Goal: Communication & Community: Answer question/provide support

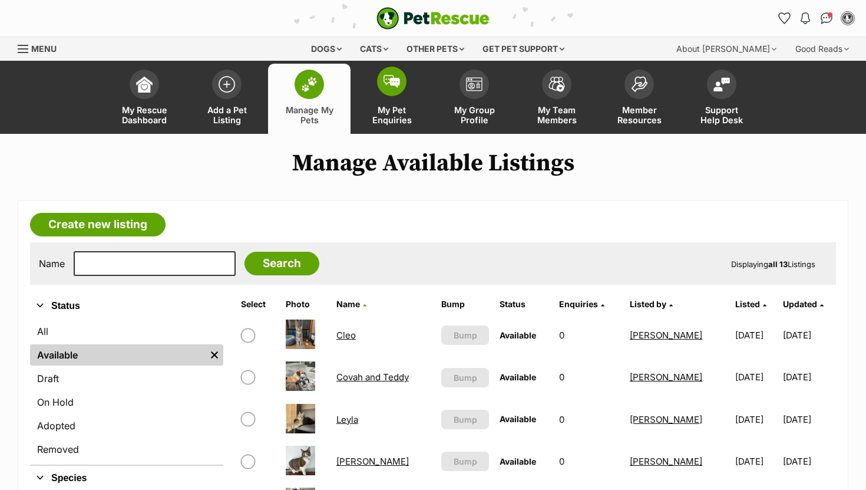
click at [385, 87] on img at bounding box center [392, 81] width 17 height 13
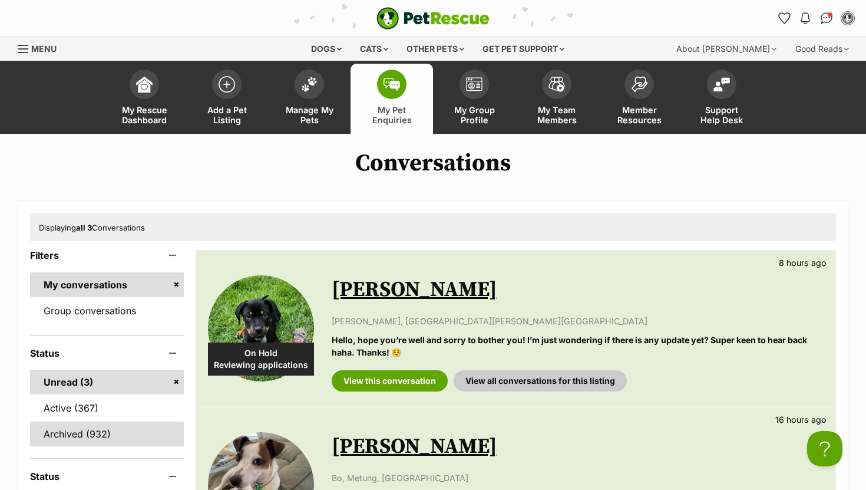
click at [76, 433] on link "Archived (932)" at bounding box center [107, 433] width 154 height 25
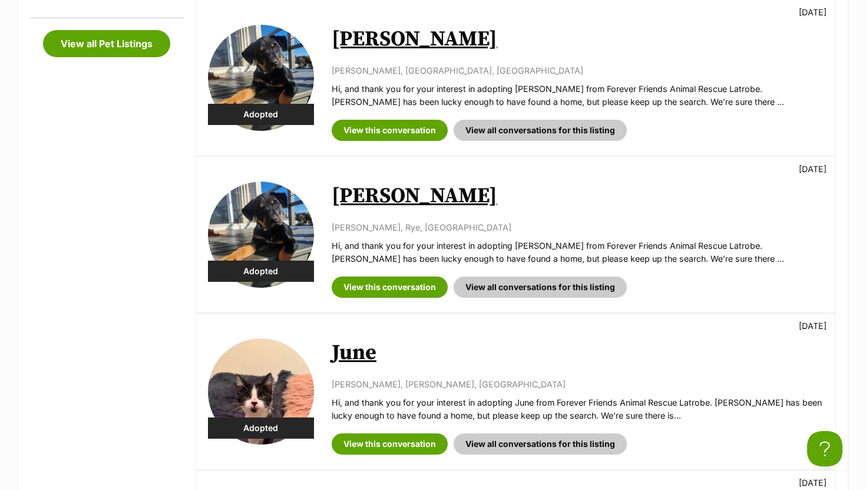
scroll to position [525, 0]
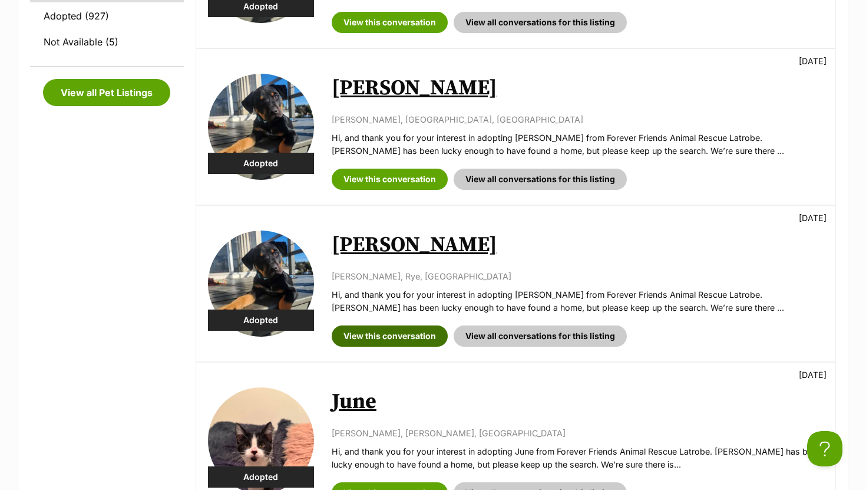
click at [388, 332] on link "View this conversation" at bounding box center [390, 335] width 116 height 21
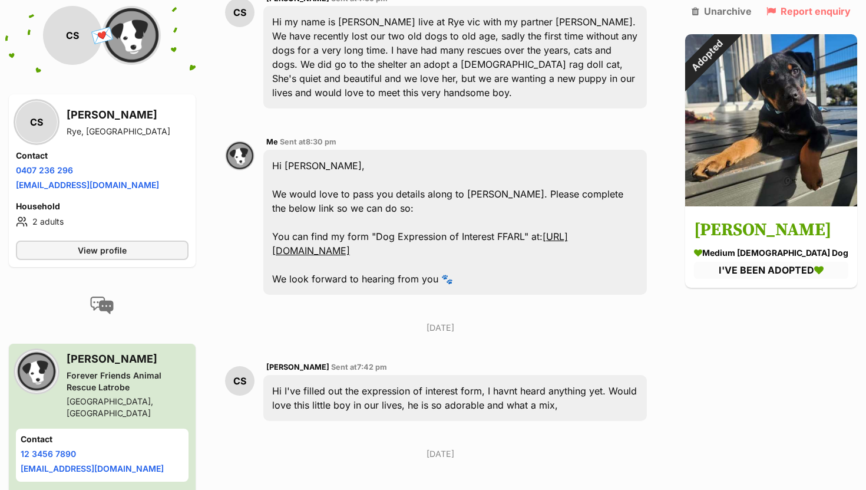
scroll to position [360, 0]
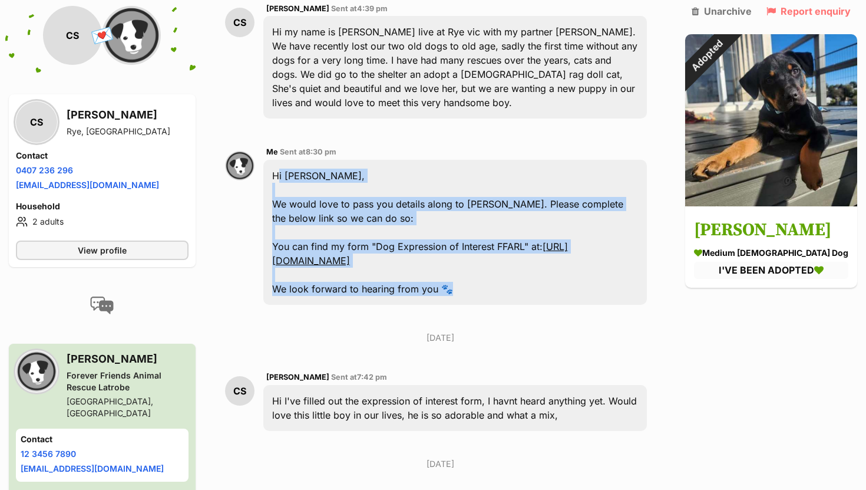
drag, startPoint x: 286, startPoint y: 144, endPoint x: 473, endPoint y: 259, distance: 218.5
click at [473, 259] on div "Hi Carolyne, We would love to pass you details along to Luigi carer. Please com…" at bounding box center [455, 232] width 384 height 145
copy div "Hi Carolyne, We would love to pass you details along to Luigi carer. Please com…"
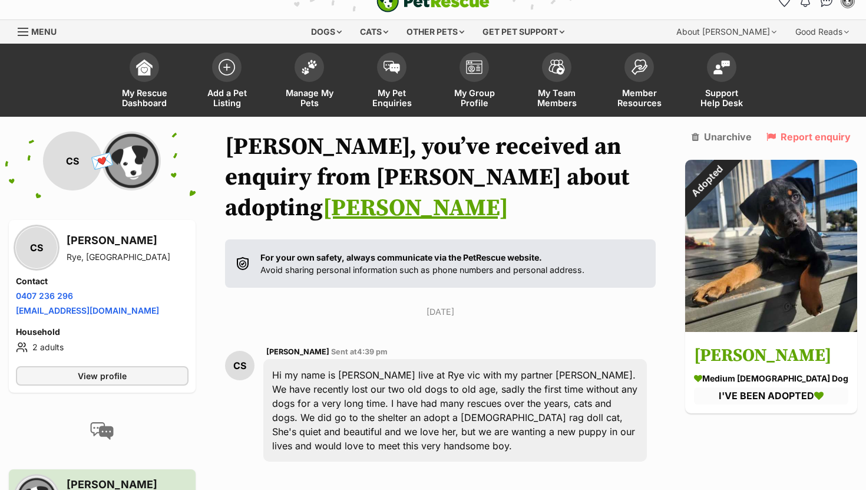
scroll to position [0, 0]
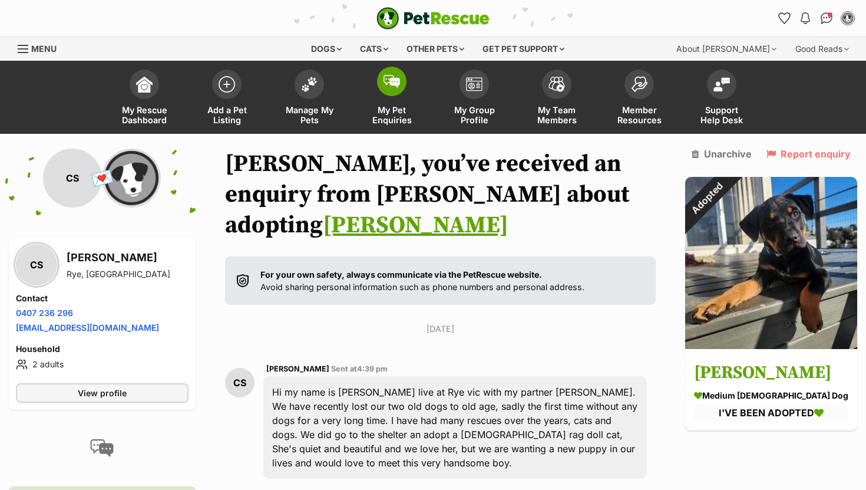
click at [400, 80] on img at bounding box center [392, 81] width 17 height 13
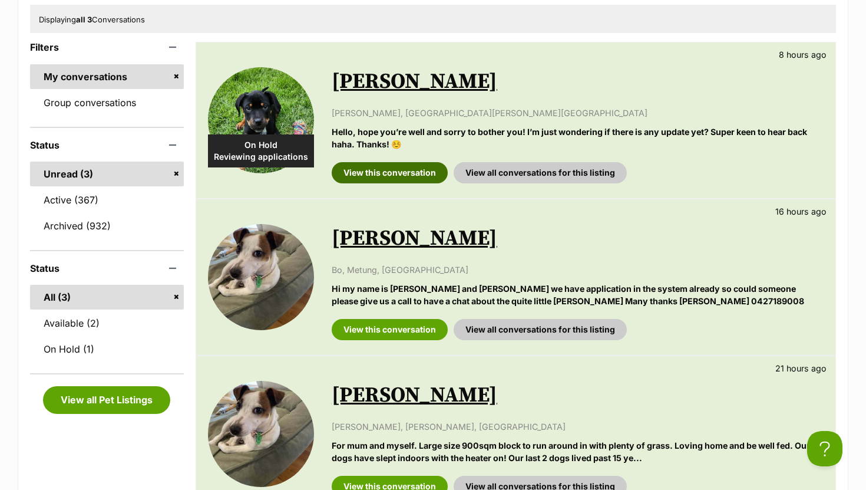
scroll to position [214, 0]
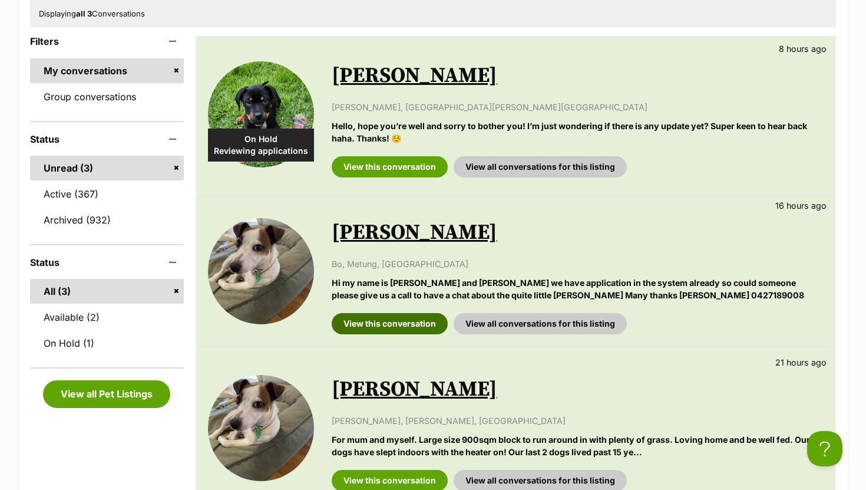
click at [394, 327] on link "View this conversation" at bounding box center [390, 323] width 116 height 21
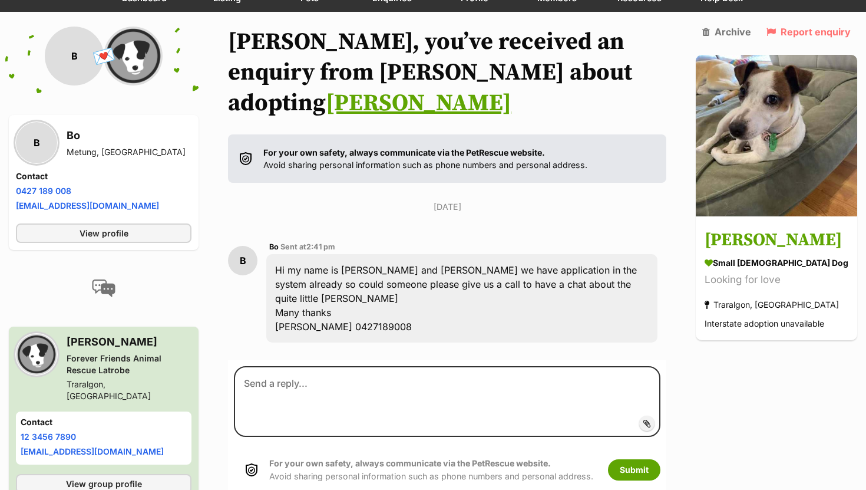
scroll to position [131, 0]
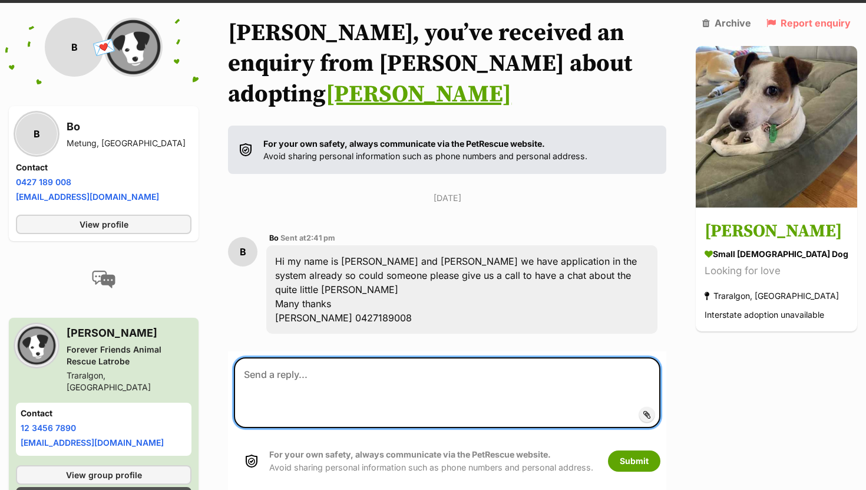
click at [312, 357] on textarea at bounding box center [447, 392] width 427 height 71
paste textarea "Hi [PERSON_NAME], We would love to pass you details along to [PERSON_NAME]. Ple…"
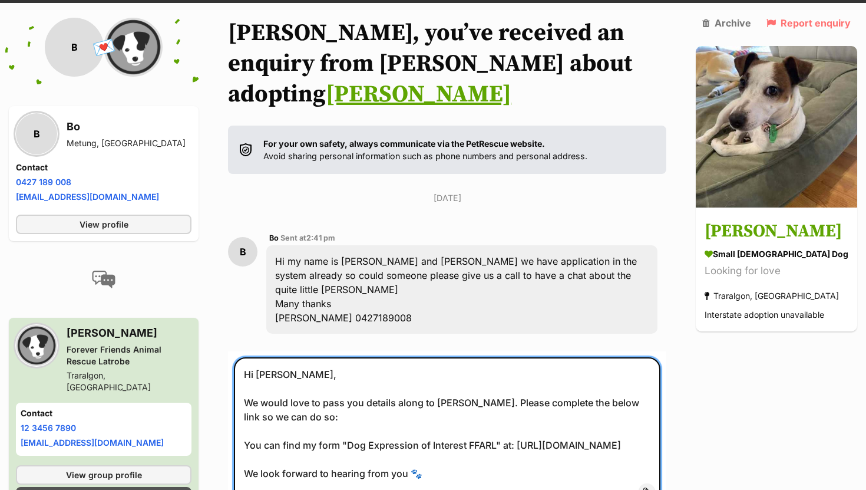
click at [295, 357] on textarea "Hi Carolyne, We would love to pass you details along to Luigi carer. Please com…" at bounding box center [447, 430] width 427 height 147
click at [289, 357] on textarea "Hi Carolyne, We would love to pass you details along to Luigi carer. Please com…" at bounding box center [447, 430] width 427 height 147
click at [460, 359] on textarea "Hi Bo & Jenny, We would love to pass you details along to Luigi carer. Please c…" at bounding box center [447, 430] width 427 height 147
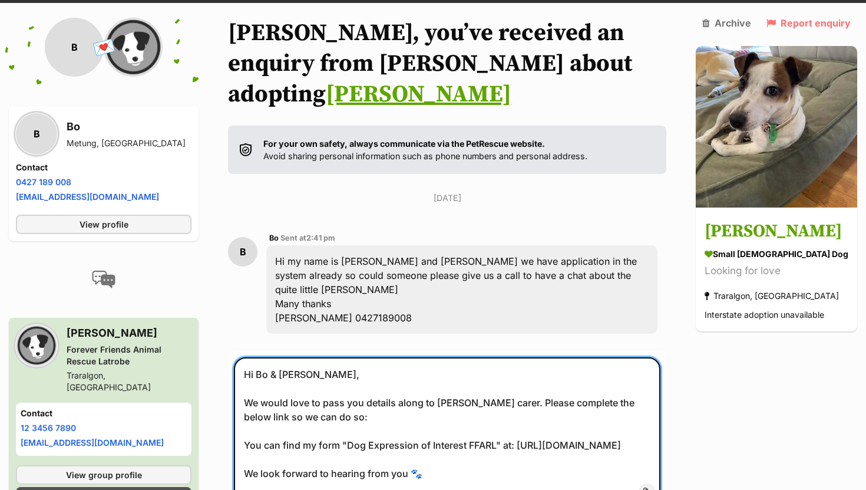
click at [291, 357] on textarea "Hi Bo & Jenny, We would love to pass you details along to Luna's carer. Please …" at bounding box center [447, 430] width 427 height 147
click at [295, 357] on textarea "Hi Jenny, We would love to pass you details along to Luna's carer. Please compl…" at bounding box center [447, 430] width 427 height 147
click at [258, 357] on textarea "Hi Jenny, We would love to pass you details along to Luna's carer. Please compl…" at bounding box center [447, 430] width 427 height 147
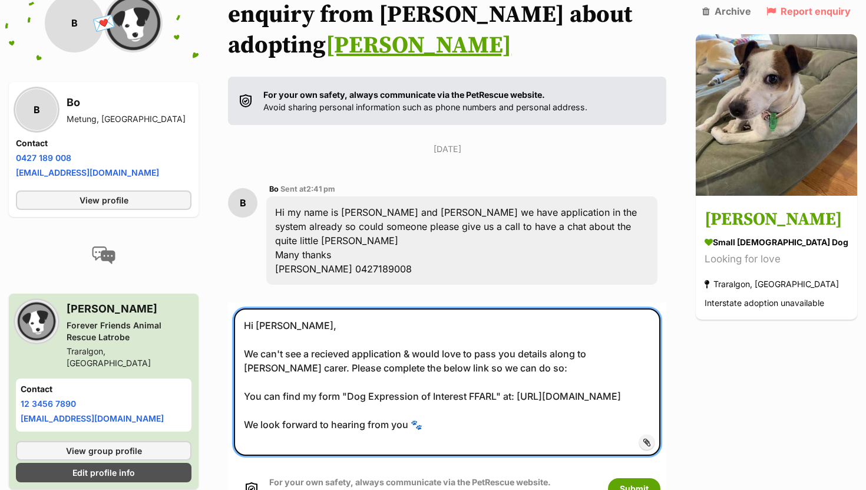
scroll to position [183, 0]
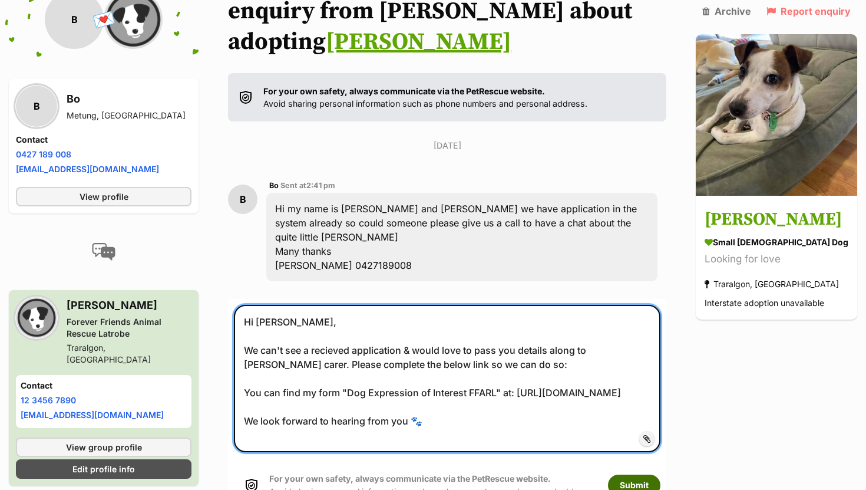
type textarea "Hi Jenny, We can't see a recieved application & would love to pass you details …"
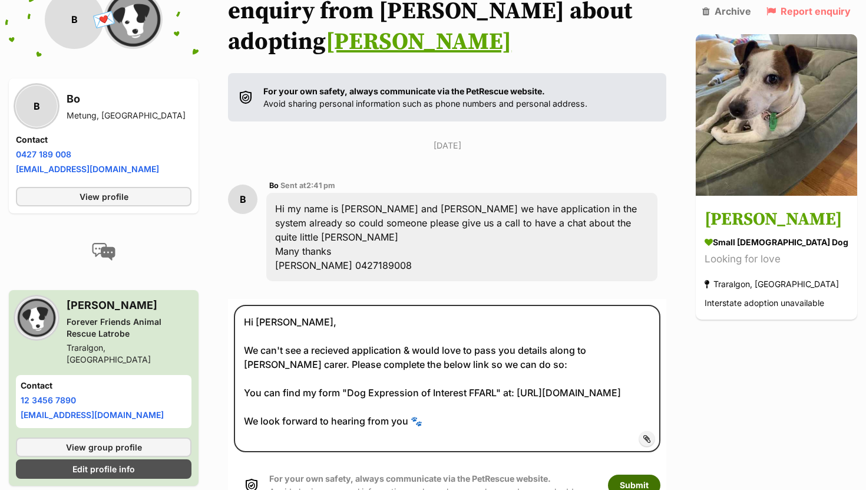
click at [652, 474] on button "Submit" at bounding box center [634, 484] width 52 height 21
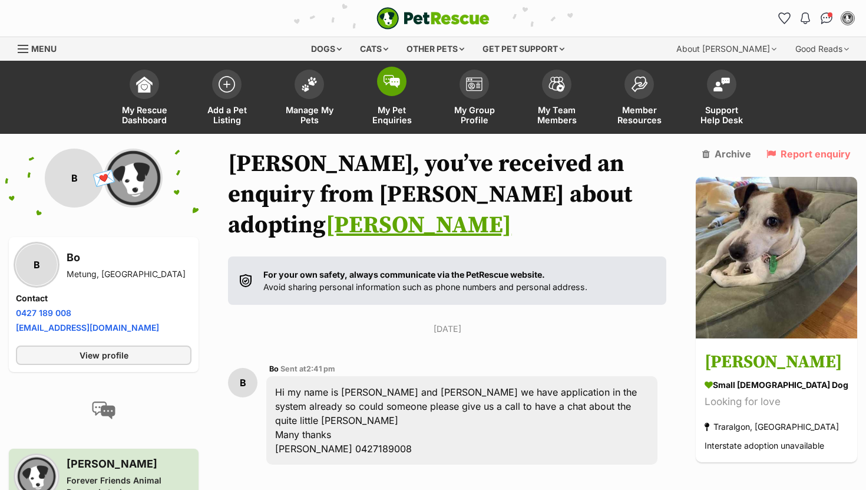
click at [394, 74] on span at bounding box center [391, 81] width 29 height 29
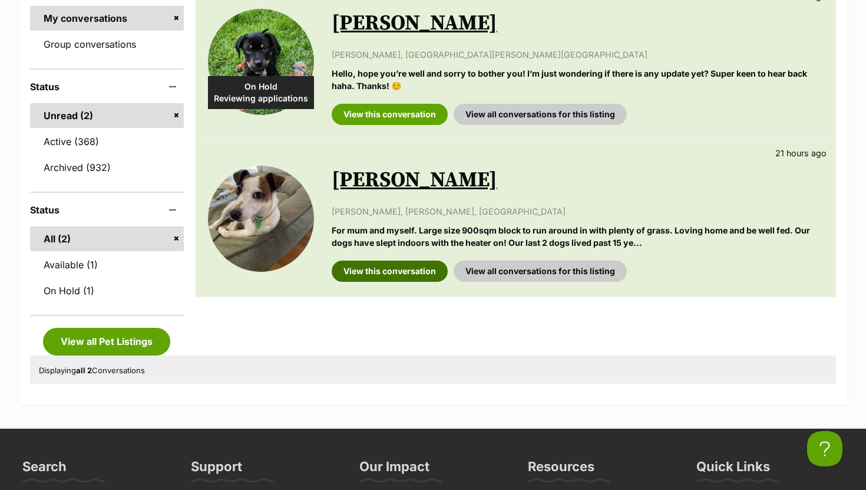
click at [377, 271] on link "View this conversation" at bounding box center [390, 270] width 116 height 21
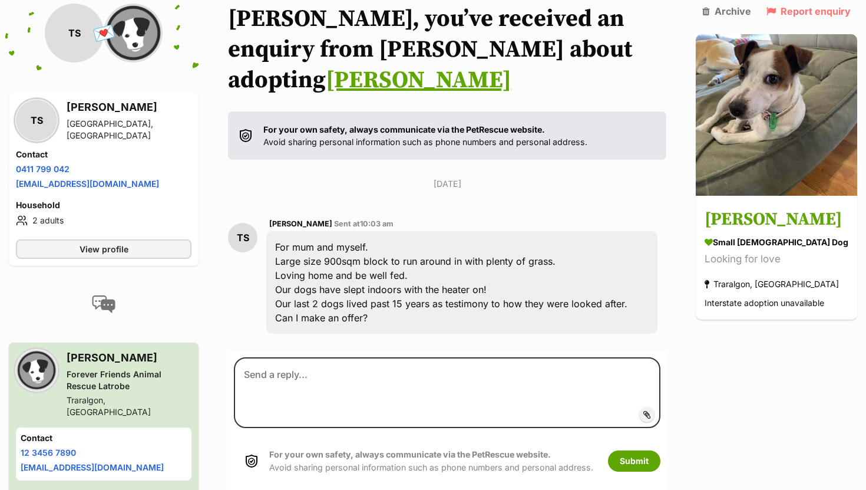
scroll to position [145, 0]
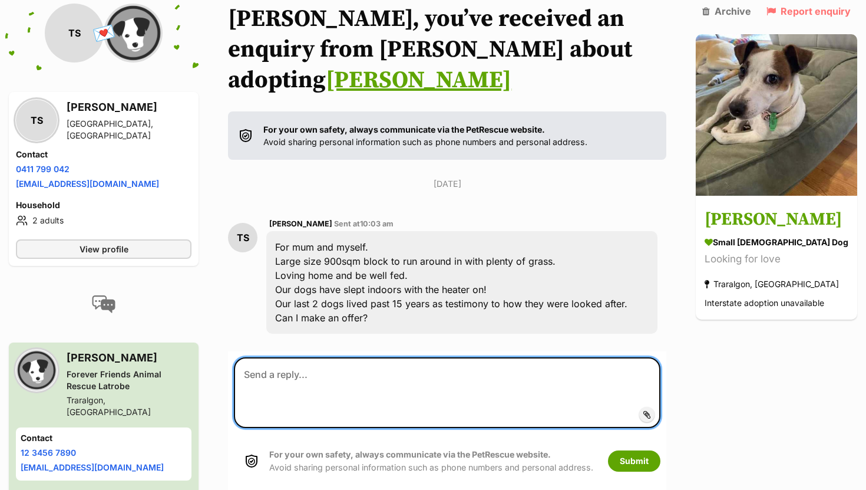
click at [335, 357] on textarea at bounding box center [447, 392] width 427 height 71
paste textarea "Hi [PERSON_NAME], We would love to pass you details along to [PERSON_NAME]. Ple…"
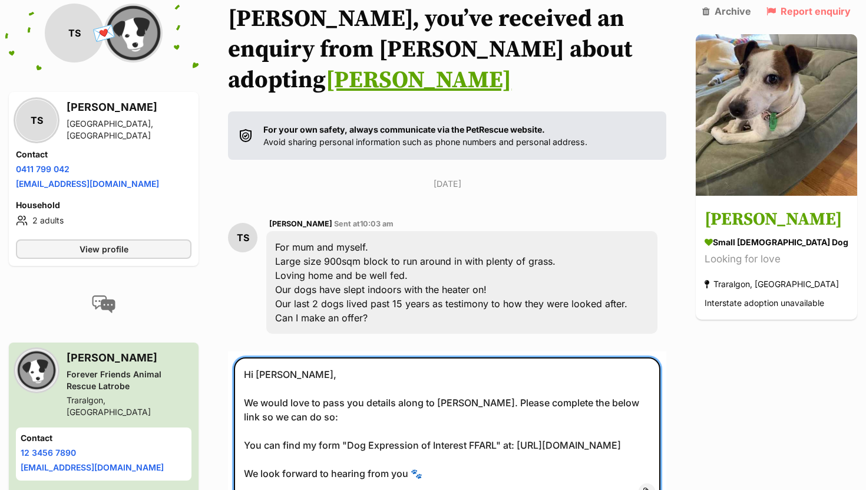
click at [292, 357] on textarea "Hi [PERSON_NAME], We would love to pass you details along to [PERSON_NAME]. Ple…" at bounding box center [447, 430] width 427 height 147
click at [460, 374] on textarea "Hi [PERSON_NAME], We would love to pass you details along to [PERSON_NAME]. Ple…" at bounding box center [447, 430] width 427 height 147
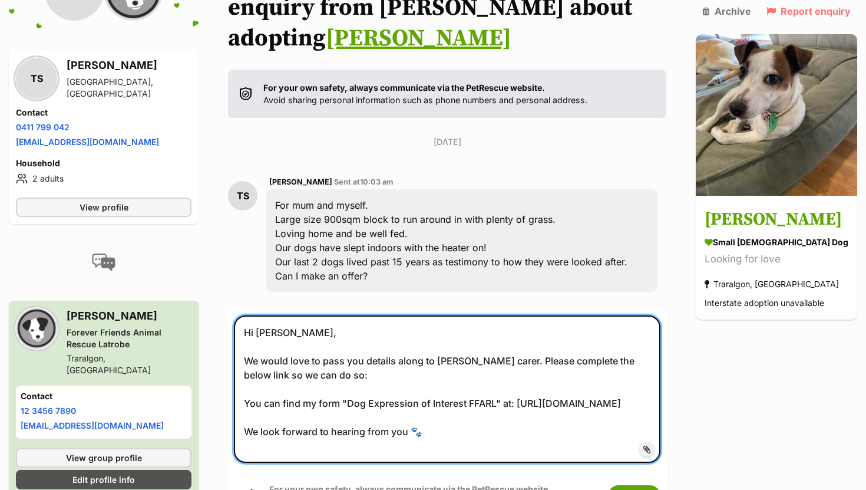
scroll to position [208, 0]
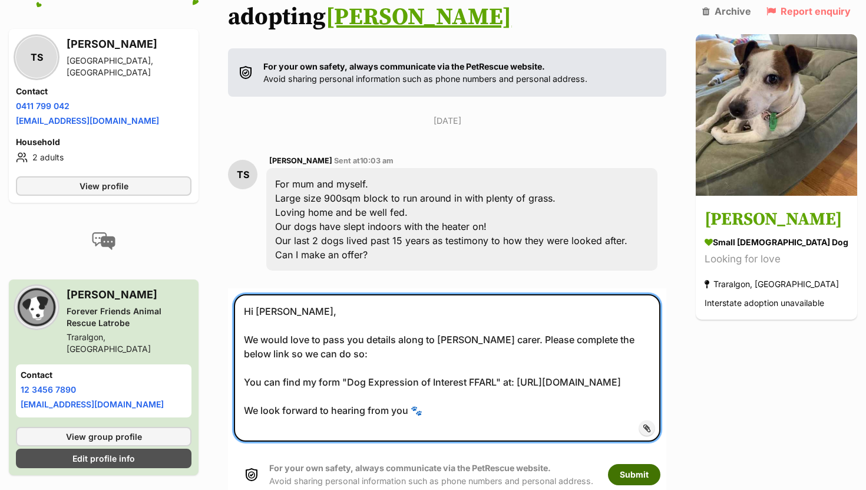
type textarea "Hi [PERSON_NAME], We would love to pass you details along to [PERSON_NAME] care…"
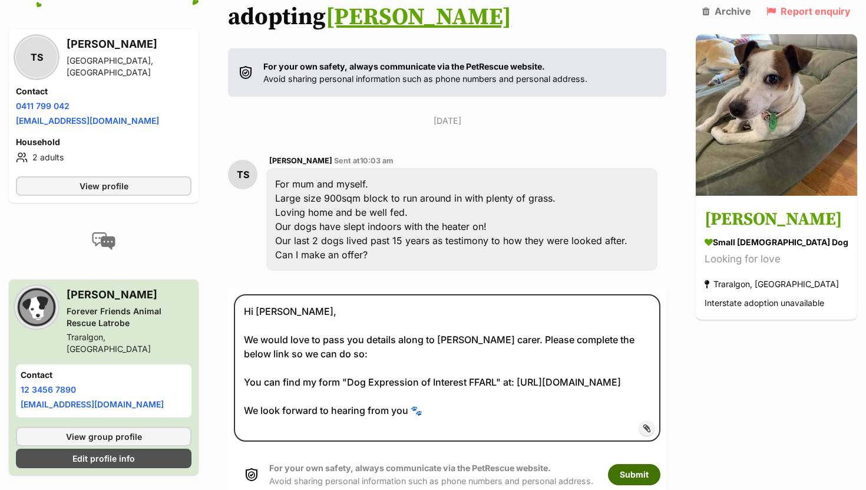
click at [658, 464] on button "Submit" at bounding box center [634, 474] width 52 height 21
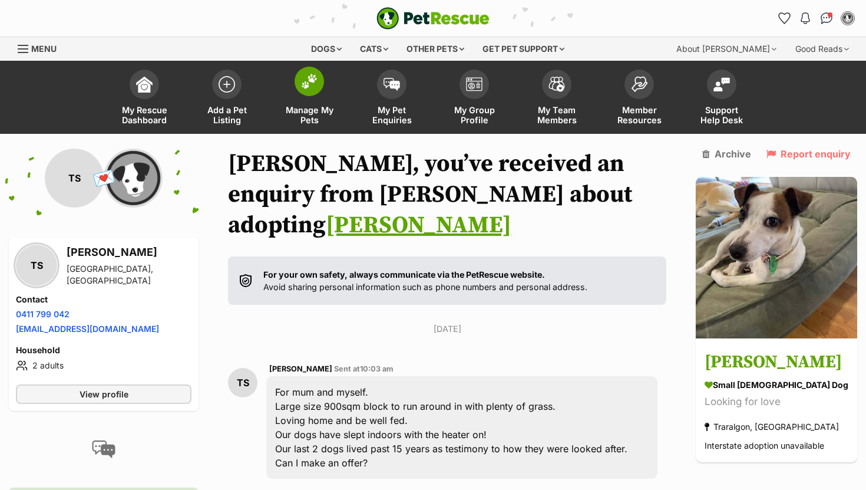
click at [311, 87] on img at bounding box center [309, 81] width 17 height 15
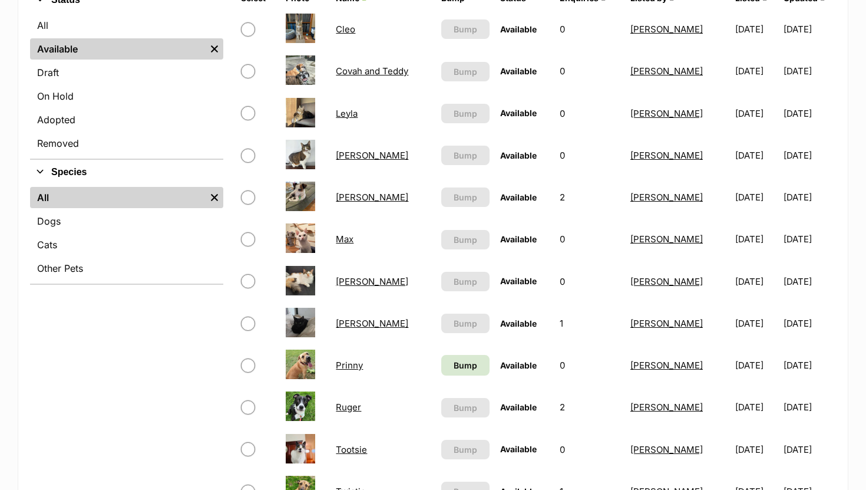
scroll to position [322, 0]
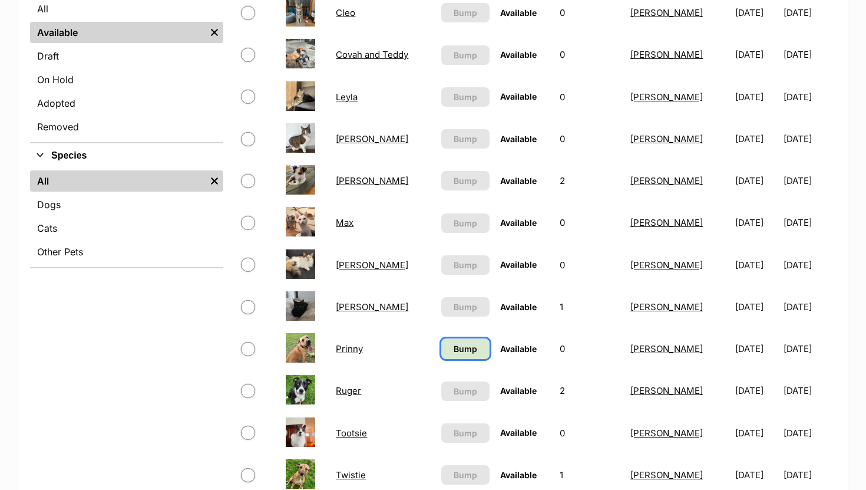
click at [462, 347] on span "Bump" at bounding box center [466, 348] width 24 height 12
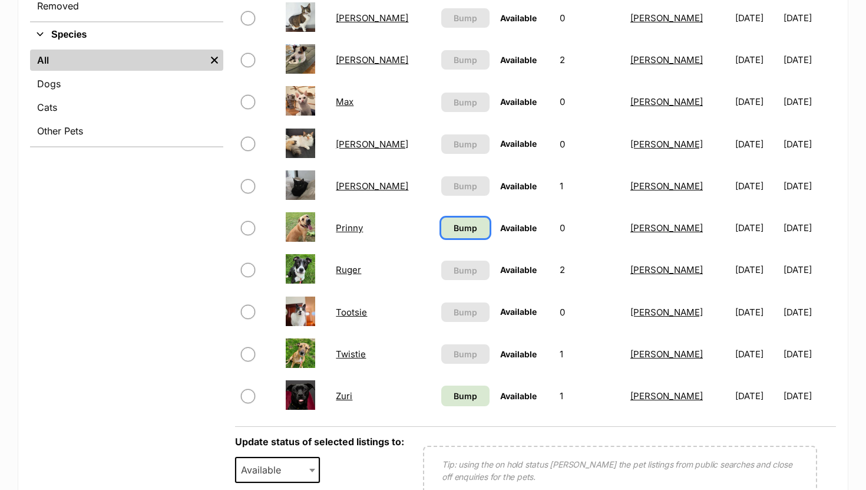
scroll to position [493, 0]
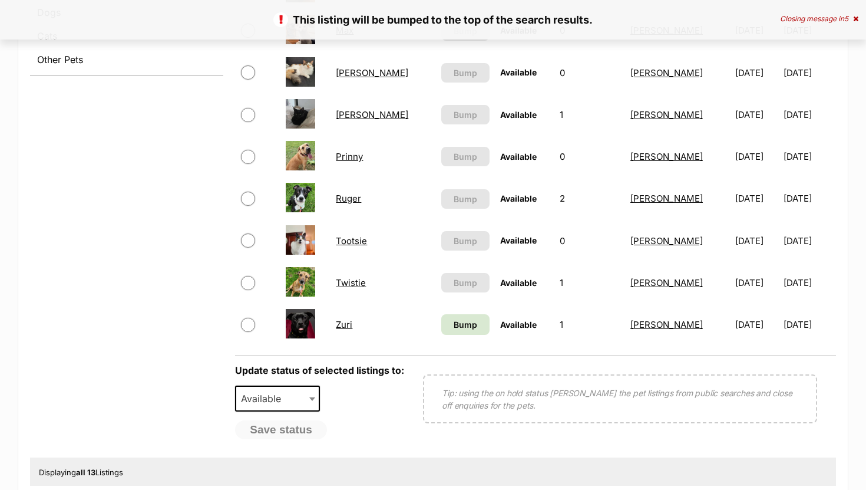
scroll to position [520, 0]
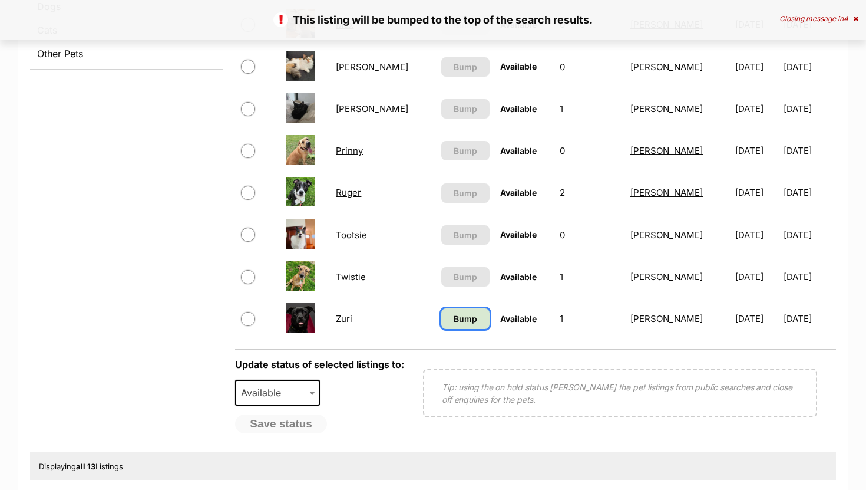
click at [474, 319] on link "Bump" at bounding box center [465, 318] width 49 height 21
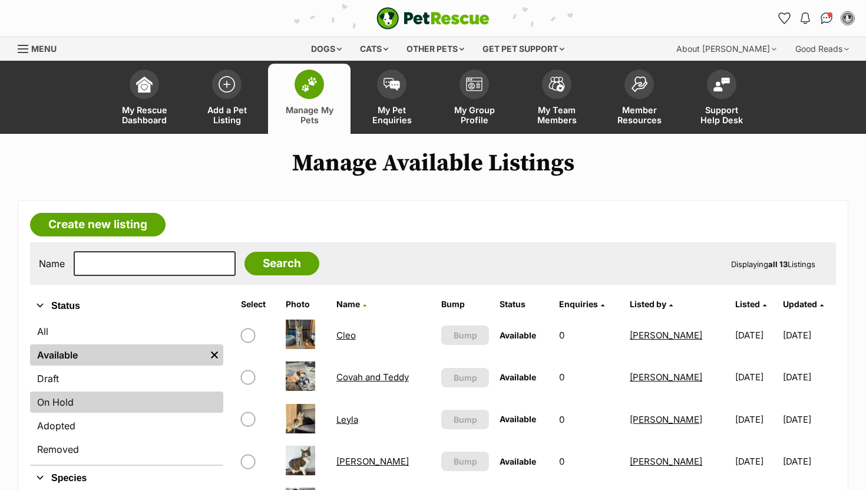
click at [98, 411] on link "On Hold" at bounding box center [126, 401] width 193 height 21
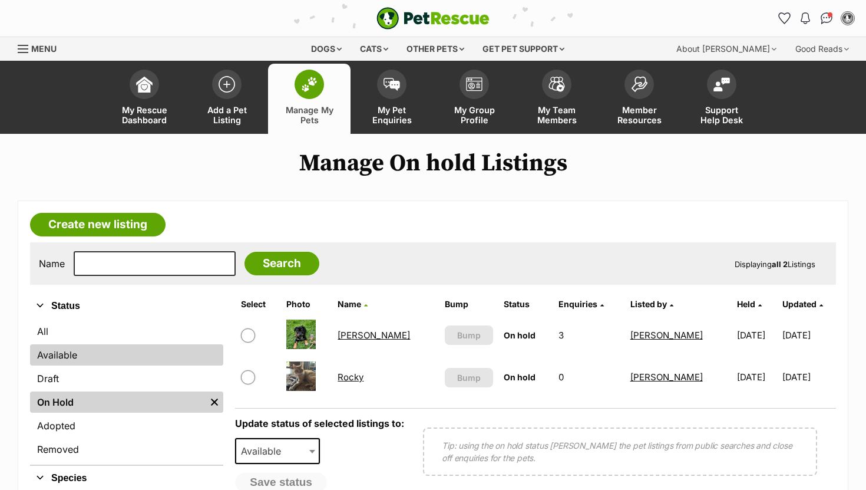
click at [107, 356] on link "Available" at bounding box center [126, 354] width 193 height 21
